Goal: Check status: Check status

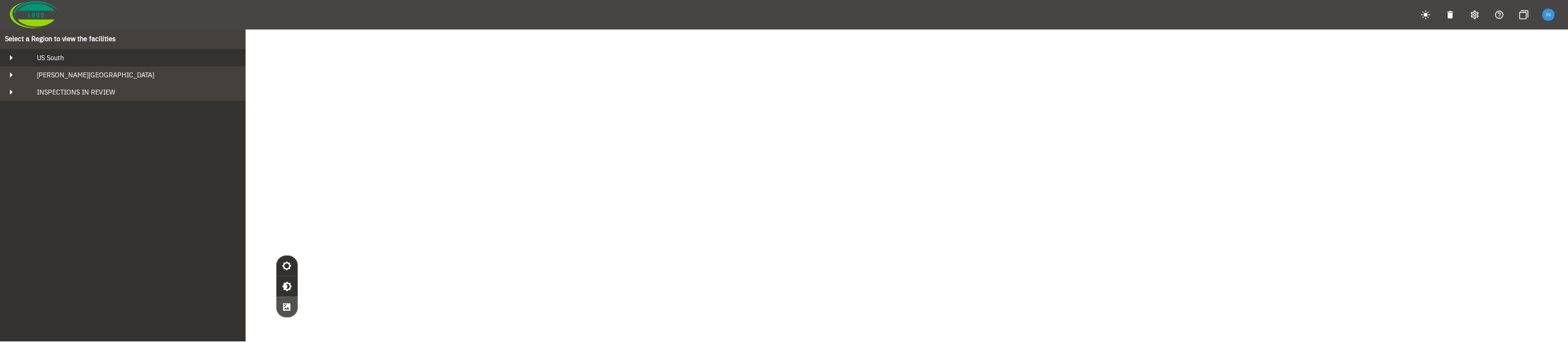
click at [136, 52] on button "US South" at bounding box center [122, 58] width 246 height 17
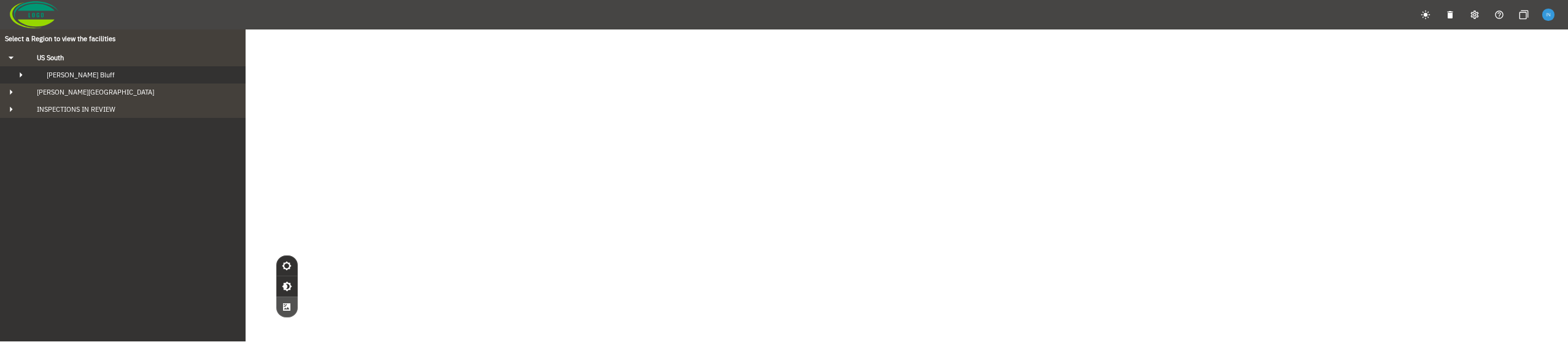
click at [116, 69] on button "[PERSON_NAME] Bluff" at bounding box center [122, 75] width 246 height 17
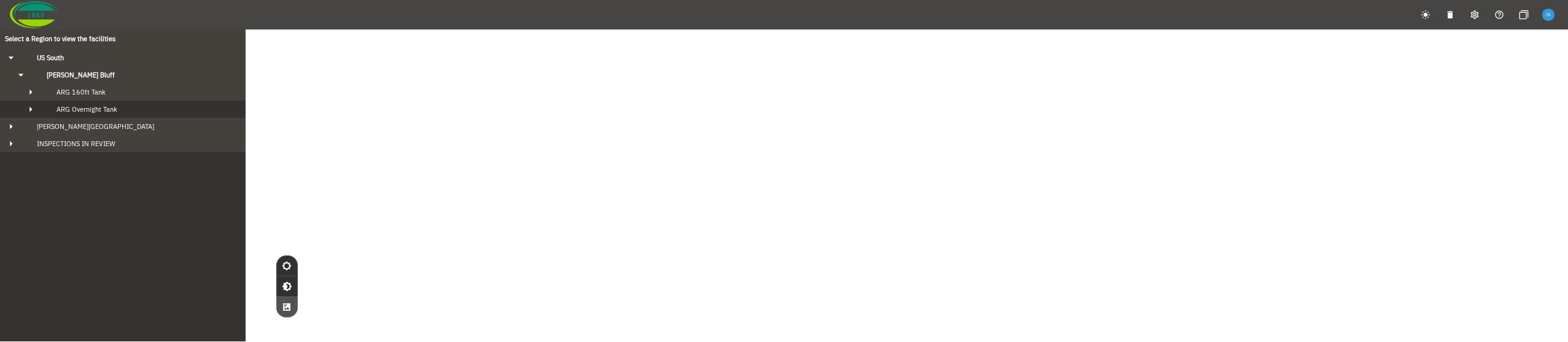
click at [113, 113] on span "ARG Overnight Tank" at bounding box center [86, 109] width 61 height 9
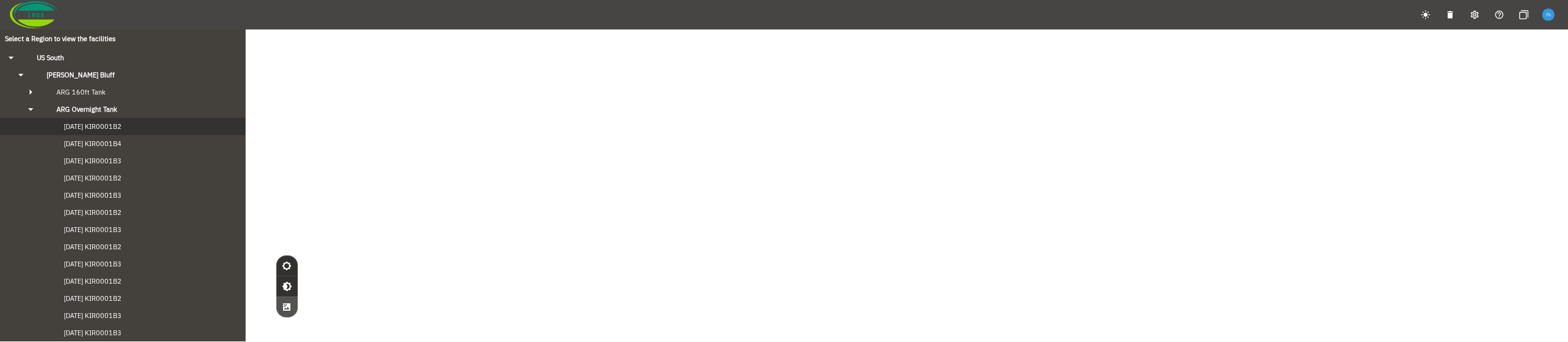
click at [110, 129] on span "[DATE] KIR0001B2" at bounding box center [80, 126] width 83 height 9
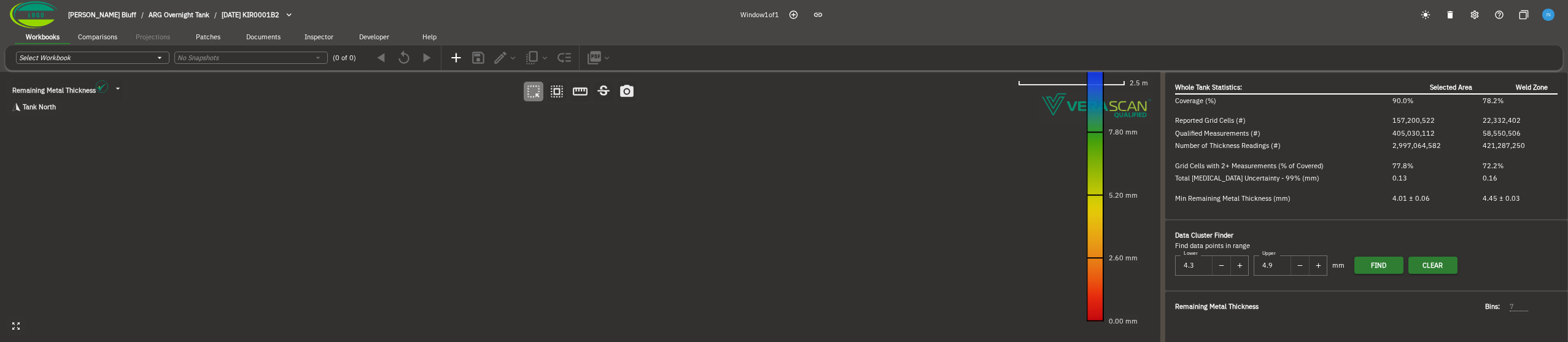
type input "535"
type input "93"
click at [221, 17] on span "[DATE] KIR0001B2" at bounding box center [250, 15] width 57 height 9
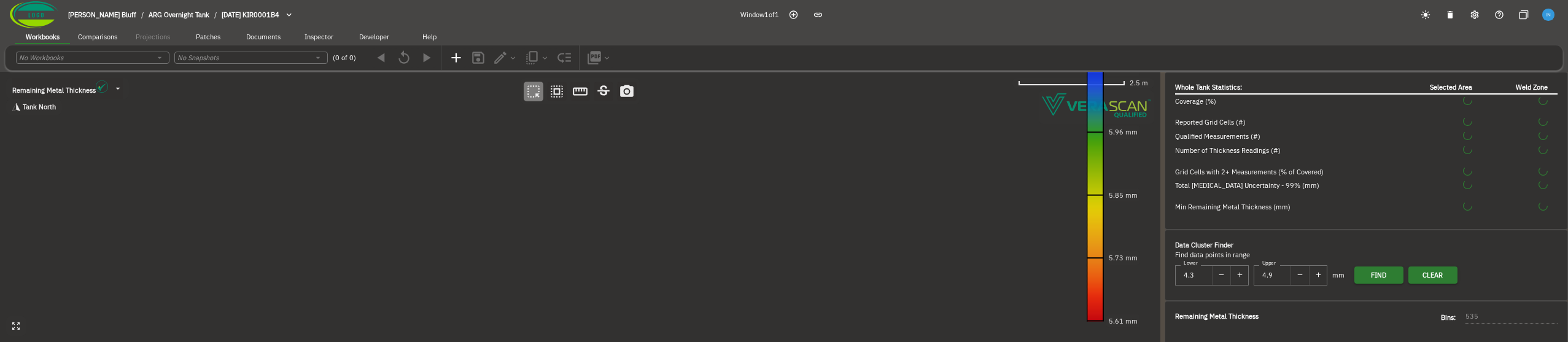
type input "464"
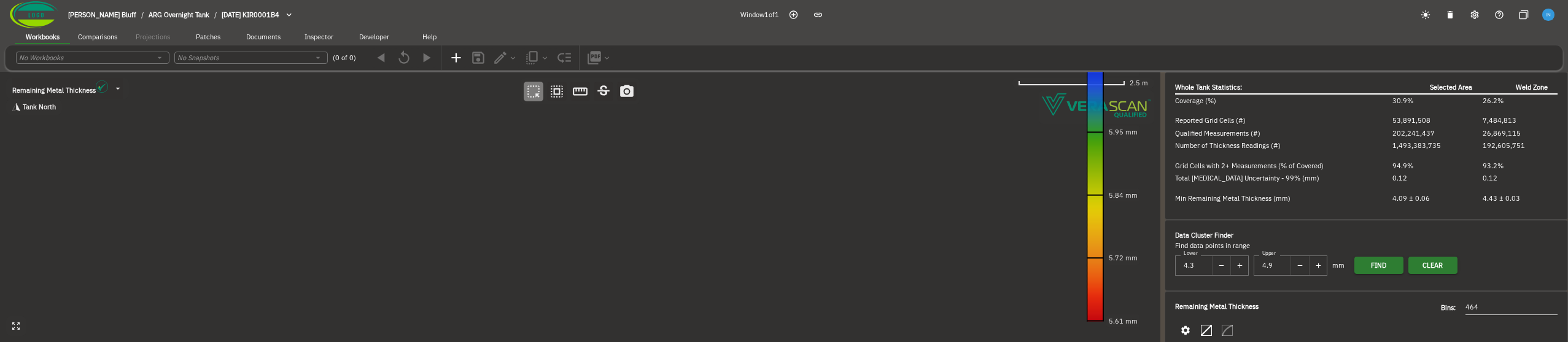
type input "92"
